Goal: Task Accomplishment & Management: Use online tool/utility

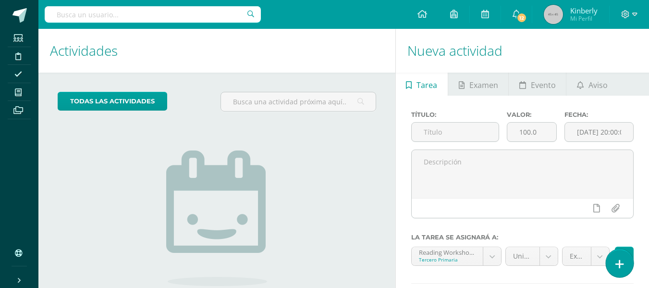
click at [618, 265] on icon at bounding box center [620, 264] width 9 height 11
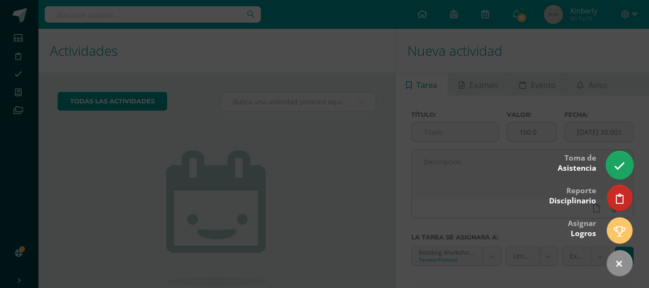
click at [626, 167] on link at bounding box center [619, 165] width 27 height 28
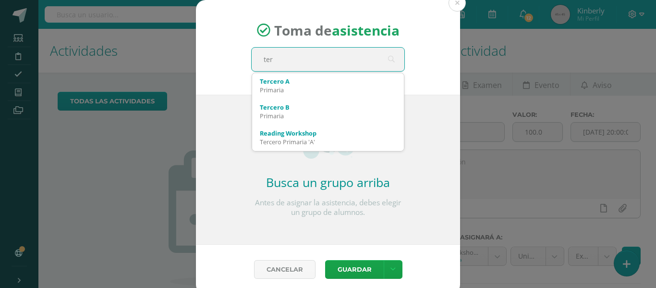
type input "terc"
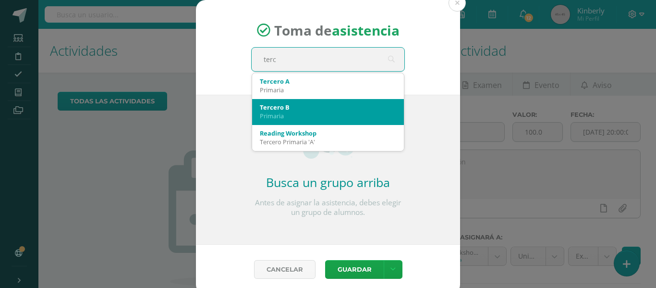
click at [300, 107] on div "Tercero B" at bounding box center [328, 107] width 136 height 9
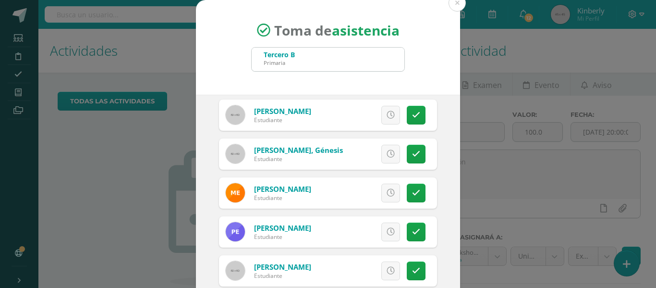
scroll to position [79, 0]
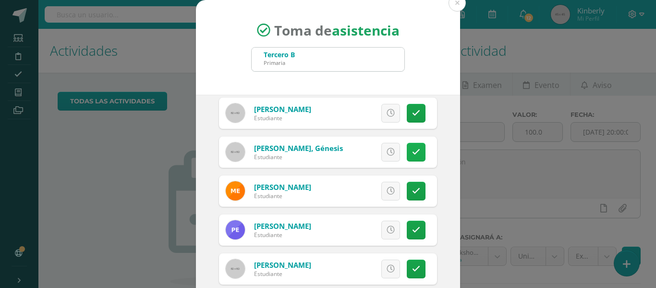
click at [408, 157] on link at bounding box center [416, 152] width 19 height 19
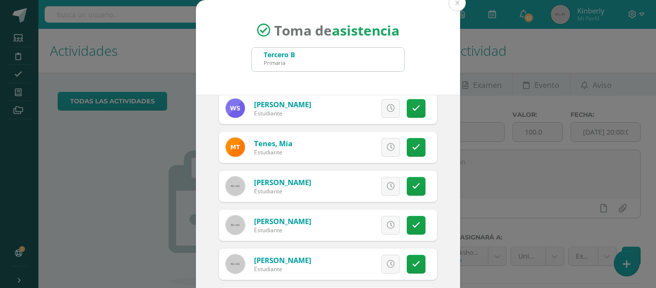
scroll to position [75, 0]
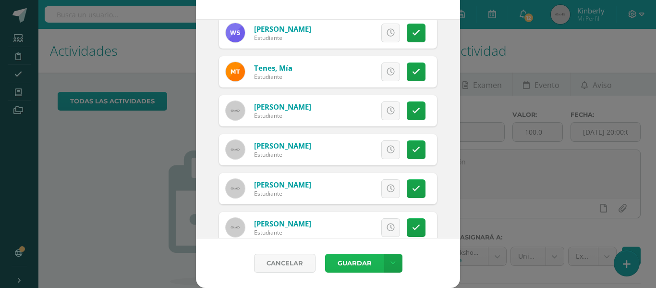
click at [353, 258] on button "Guardar" at bounding box center [354, 263] width 59 height 19
